Goal: Task Accomplishment & Management: Check status

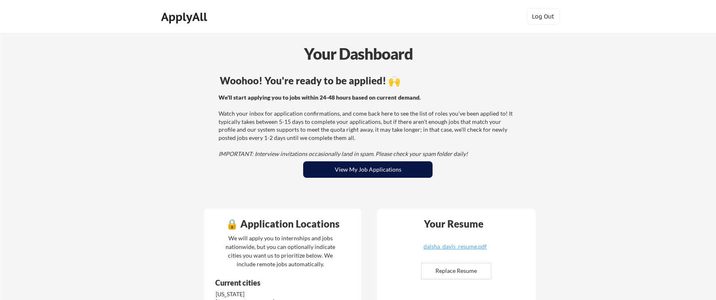
click at [382, 168] on button "View My Job Applications" at bounding box center [367, 169] width 129 height 16
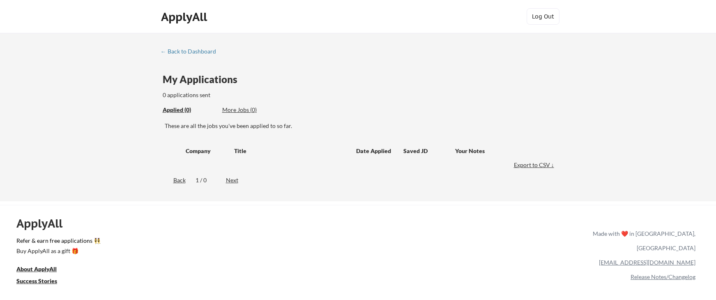
click at [179, 178] on div "Back" at bounding box center [173, 180] width 25 height 8
click at [235, 179] on div "Next" at bounding box center [237, 180] width 22 height 8
click at [203, 51] on div "← Back to Dashboard" at bounding box center [192, 51] width 62 height 6
